Goal: Task Accomplishment & Management: Manage account settings

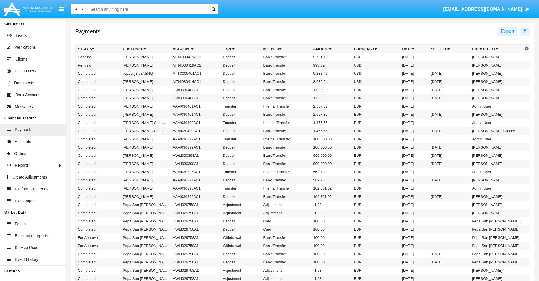
click at [525, 31] on icon at bounding box center [525, 31] width 4 height 5
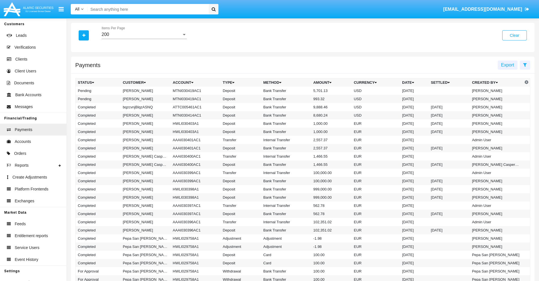
click at [144, 35] on div "200" at bounding box center [142, 34] width 80 height 5
click at [144, 39] on span "10" at bounding box center [144, 39] width 85 height 14
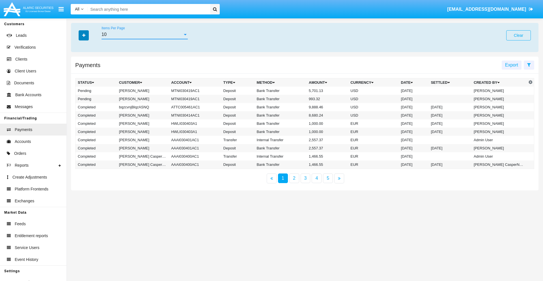
click at [84, 35] on icon "button" at bounding box center [83, 35] width 3 height 4
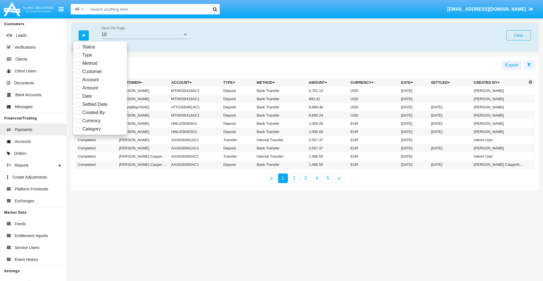
click at [89, 47] on span "Status" at bounding box center [88, 47] width 13 height 7
click at [78, 49] on input "Status" at bounding box center [78, 49] width 0 height 0
checkbox input "true"
click at [84, 35] on icon "button" at bounding box center [83, 35] width 3 height 4
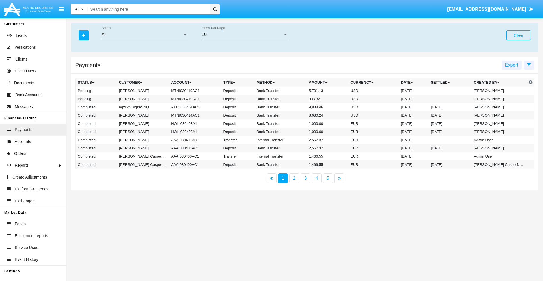
click at [145, 35] on div "All" at bounding box center [142, 34] width 81 height 5
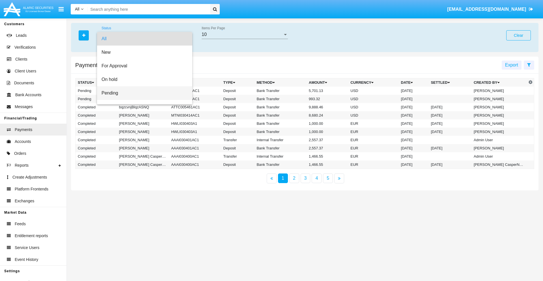
click at [142, 93] on span "Pending" at bounding box center [145, 93] width 86 height 14
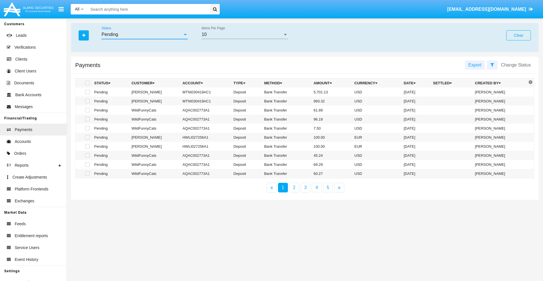
click at [87, 92] on span at bounding box center [87, 92] width 5 height 5
click at [87, 94] on input "checkbox" at bounding box center [87, 94] width 0 height 0
checkbox input "true"
click at [87, 101] on span at bounding box center [87, 101] width 5 height 5
click at [87, 103] on input "checkbox" at bounding box center [87, 103] width 0 height 0
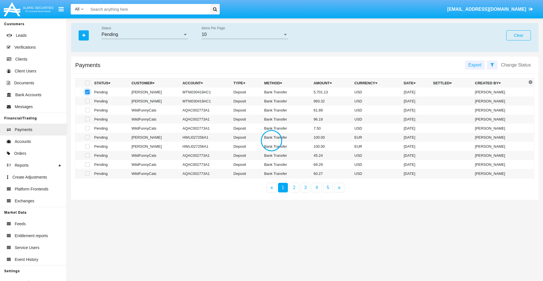
checkbox input "true"
click at [516, 65] on button "Change Status" at bounding box center [516, 65] width 37 height 9
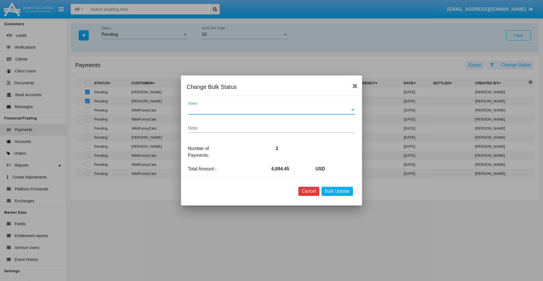
click at [309, 191] on button "Cancel" at bounding box center [309, 191] width 21 height 9
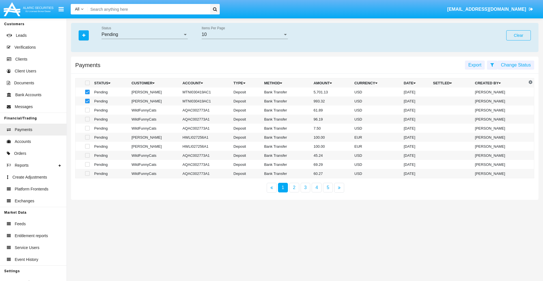
click at [516, 65] on button "Change Status" at bounding box center [516, 65] width 37 height 9
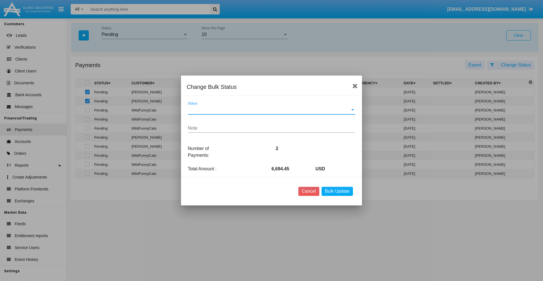
click at [272, 110] on span "Status" at bounding box center [269, 109] width 162 height 5
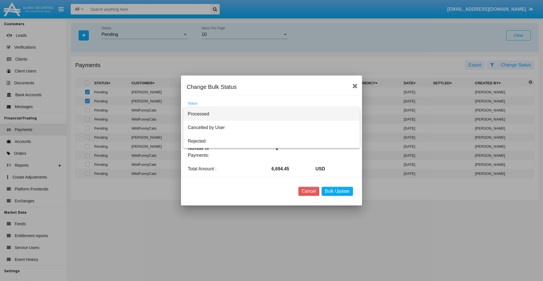
click at [272, 114] on span "Processed" at bounding box center [272, 114] width 168 height 14
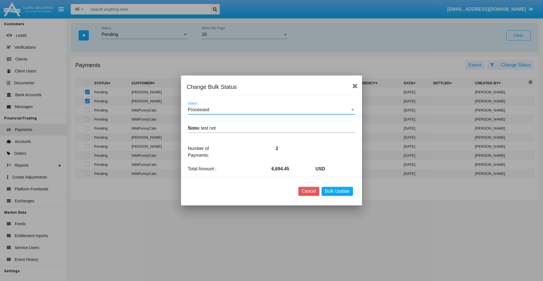
type textarea "Some test note"
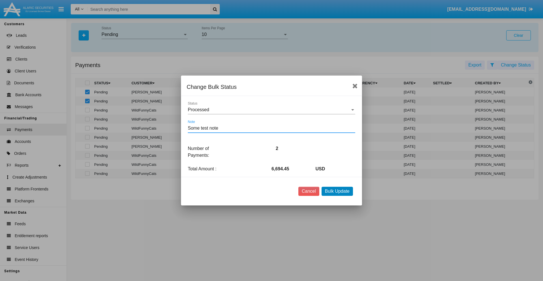
click at [337, 191] on button "Bulk Update" at bounding box center [337, 191] width 31 height 9
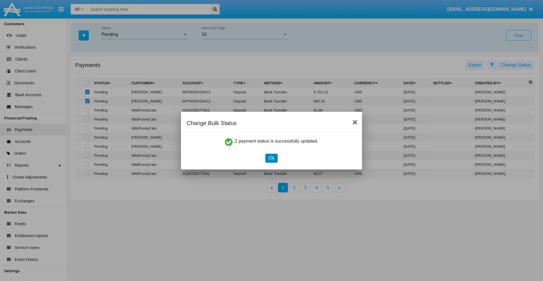
click at [271, 158] on button "Ok" at bounding box center [271, 158] width 12 height 9
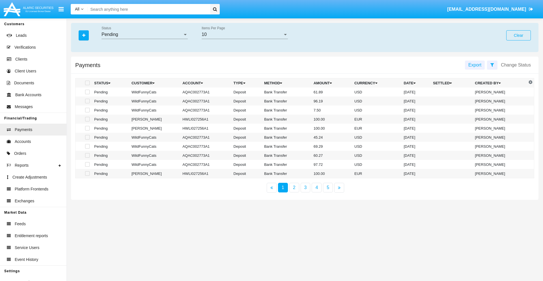
click at [145, 35] on div "Pending" at bounding box center [142, 34] width 81 height 5
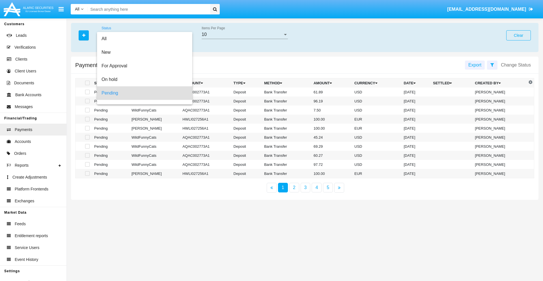
scroll to position [25, 0]
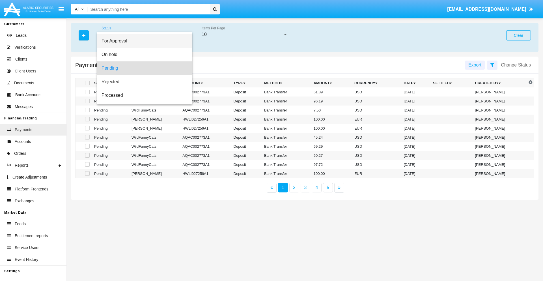
click at [142, 41] on span "For Approval" at bounding box center [145, 41] width 86 height 14
